Goal: Information Seeking & Learning: Learn about a topic

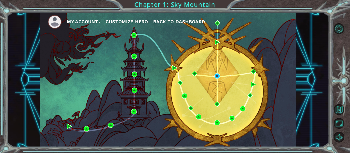
click at [184, 21] on span "Back to Dashboard" at bounding box center [179, 21] width 52 height 5
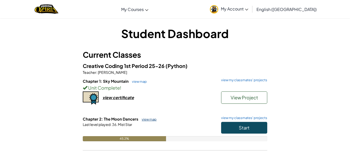
click at [148, 120] on link "view map" at bounding box center [147, 119] width 17 height 4
